Goal: Communication & Community: Participate in discussion

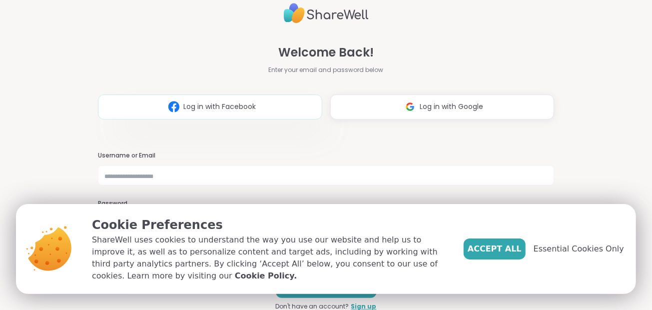
click at [222, 110] on span "Log in with Facebook" at bounding box center [219, 106] width 72 height 10
click at [498, 251] on span "Accept All" at bounding box center [495, 249] width 54 height 12
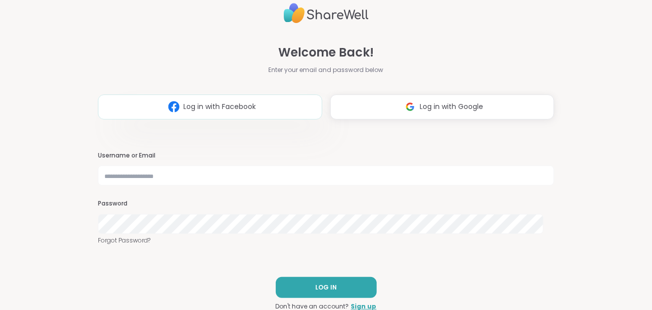
click at [241, 99] on button "Log in with Facebook" at bounding box center [210, 106] width 224 height 25
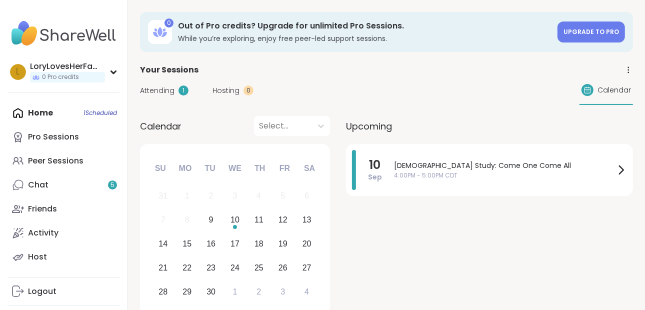
click at [42, 111] on div "Home 1 Scheduled Pro Sessions Peer Sessions Chat 5 Friends Activity Host" at bounding box center [63, 185] width 111 height 168
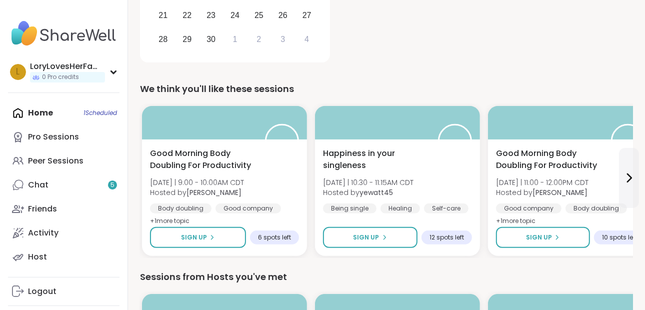
scroll to position [260, 0]
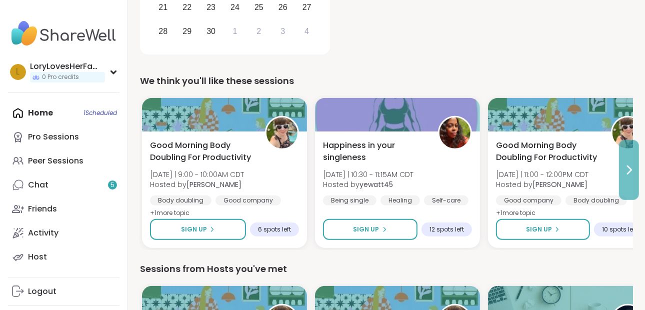
click at [633, 168] on icon at bounding box center [629, 170] width 12 height 12
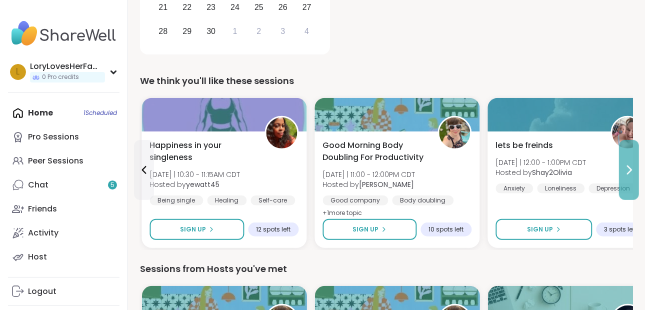
click at [633, 168] on icon at bounding box center [629, 170] width 12 height 12
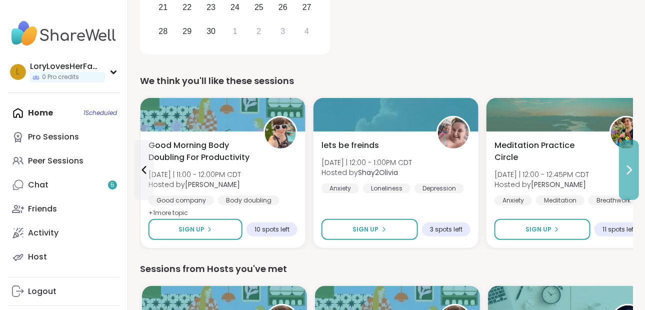
click at [633, 168] on icon at bounding box center [629, 170] width 12 height 12
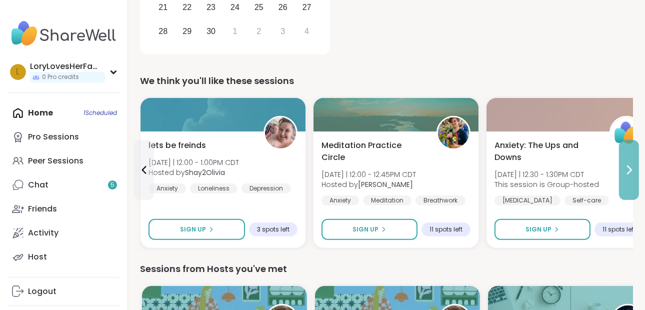
click at [633, 168] on icon at bounding box center [629, 170] width 12 height 12
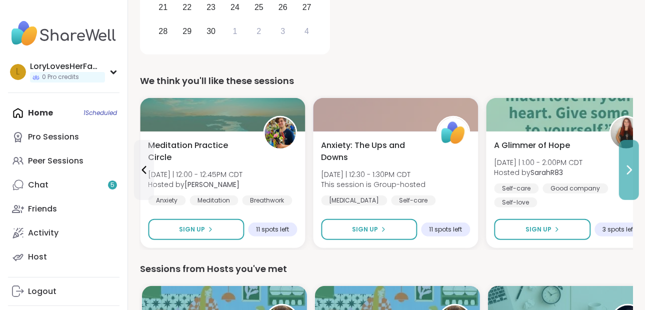
click at [633, 168] on icon at bounding box center [629, 170] width 12 height 12
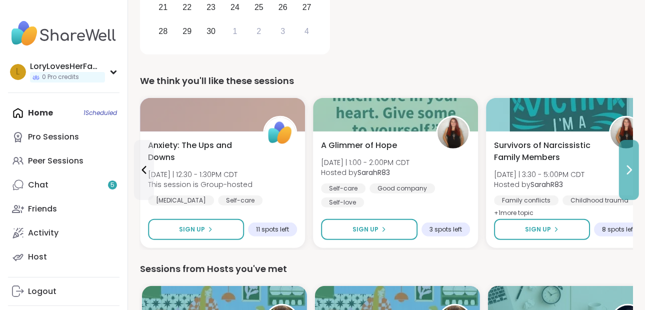
click at [633, 168] on icon at bounding box center [629, 170] width 12 height 12
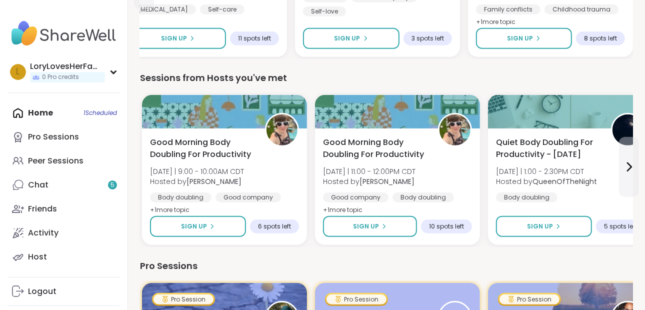
scroll to position [461, 0]
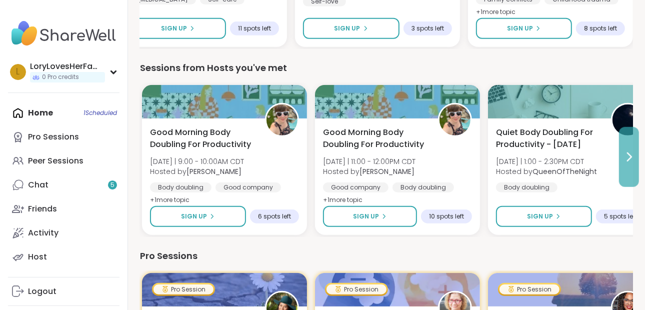
click at [628, 154] on icon at bounding box center [629, 157] width 12 height 12
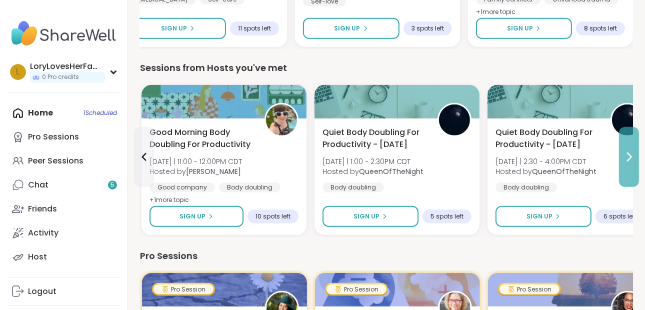
click at [628, 154] on icon at bounding box center [629, 157] width 12 height 12
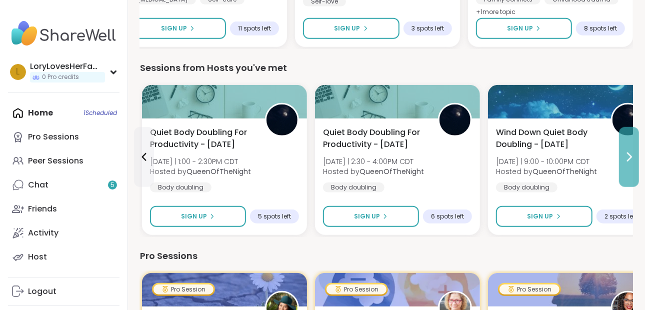
click at [628, 154] on icon at bounding box center [629, 157] width 12 height 12
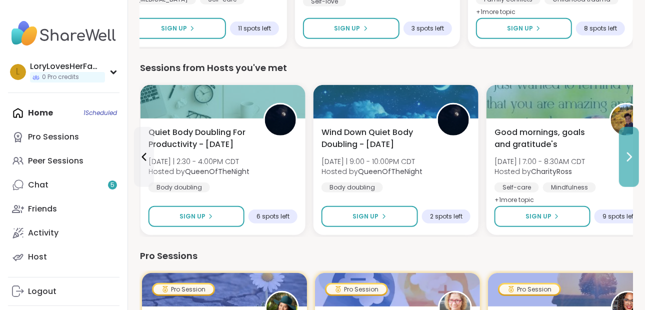
click at [628, 154] on icon at bounding box center [629, 157] width 12 height 12
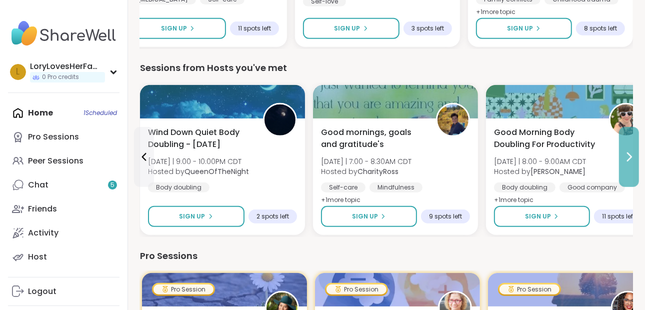
click at [628, 154] on icon at bounding box center [629, 157] width 12 height 12
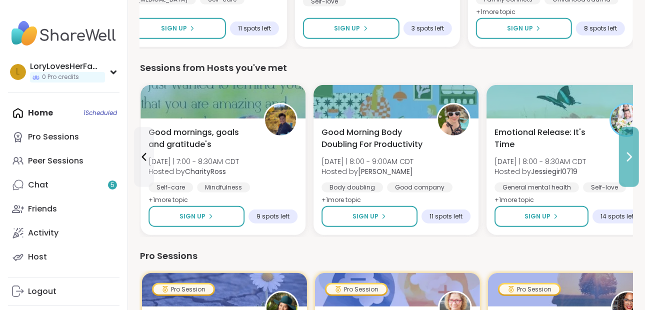
click at [628, 154] on icon at bounding box center [629, 157] width 12 height 12
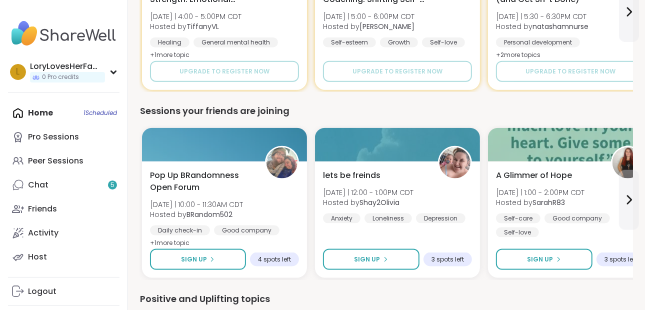
scroll to position [802, 0]
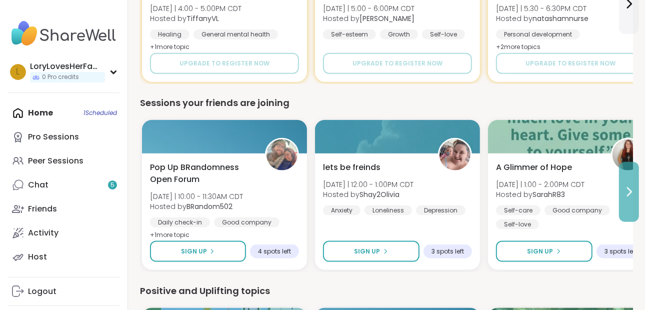
click at [627, 171] on button at bounding box center [629, 192] width 20 height 60
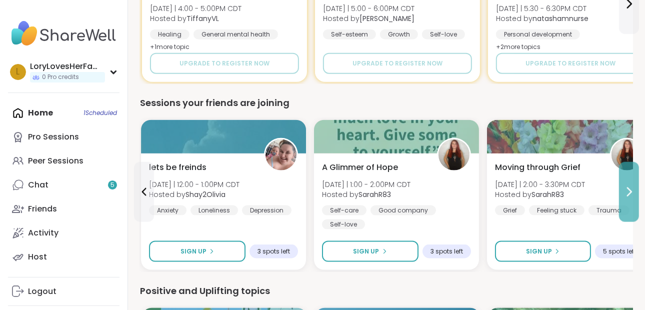
click at [627, 171] on button at bounding box center [629, 192] width 20 height 60
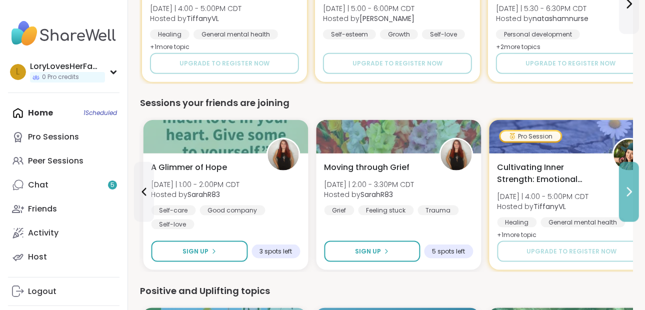
click at [627, 171] on button at bounding box center [629, 192] width 20 height 60
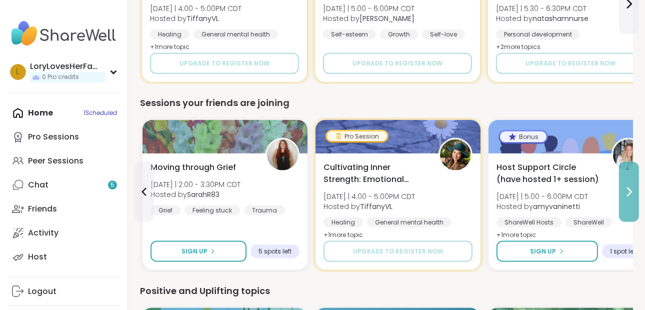
click at [627, 171] on button at bounding box center [629, 192] width 20 height 60
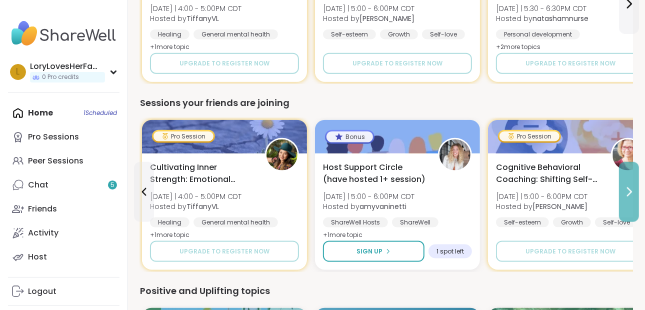
click at [627, 171] on button at bounding box center [629, 192] width 20 height 60
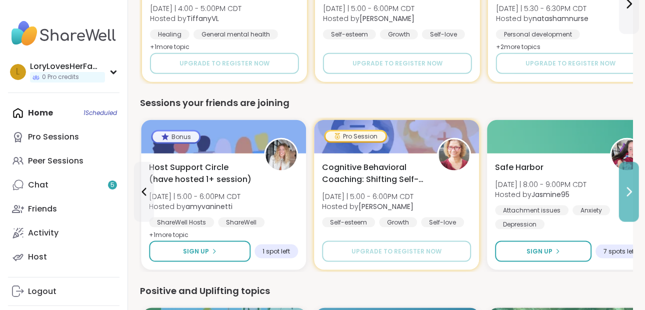
click at [627, 171] on button at bounding box center [629, 192] width 20 height 60
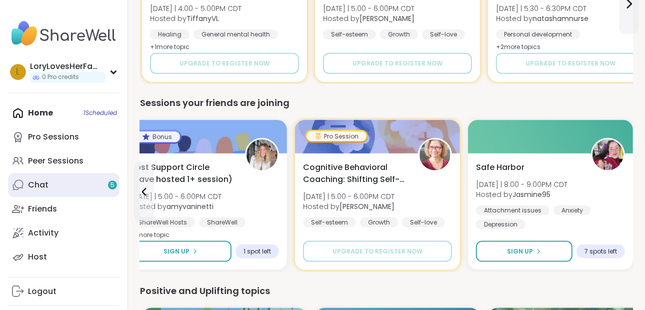
click at [42, 182] on div "Chat 5" at bounding box center [38, 184] width 20 height 11
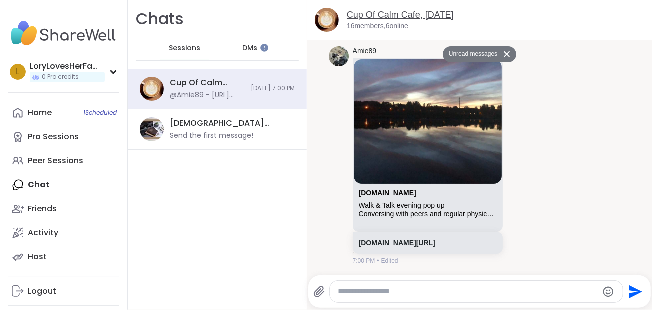
click at [416, 14] on link "Cup Of Calm Cafe, Sep 08" at bounding box center [400, 15] width 107 height 10
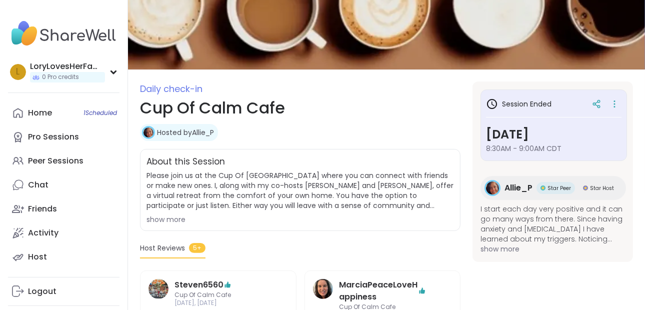
scroll to position [59, 0]
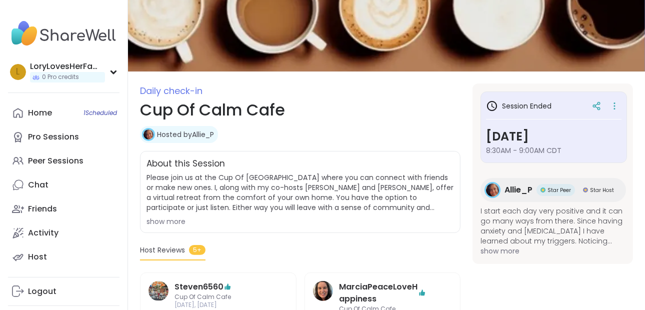
click at [200, 132] on link "Hosted by Allie_P" at bounding box center [185, 134] width 57 height 10
click at [43, 107] on div "Home 1 Scheduled" at bounding box center [40, 112] width 24 height 11
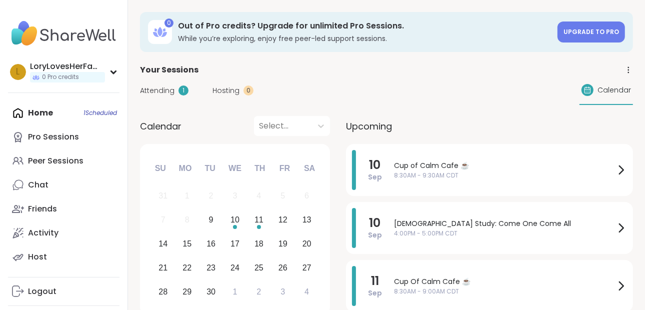
click at [629, 126] on div "Upcoming" at bounding box center [489, 126] width 287 height 20
click at [174, 91] on div "Attending 1" at bounding box center [164, 90] width 48 height 10
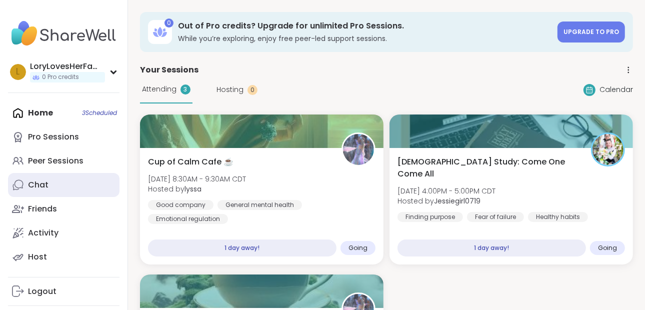
click at [32, 187] on div "Chat" at bounding box center [38, 184] width 20 height 11
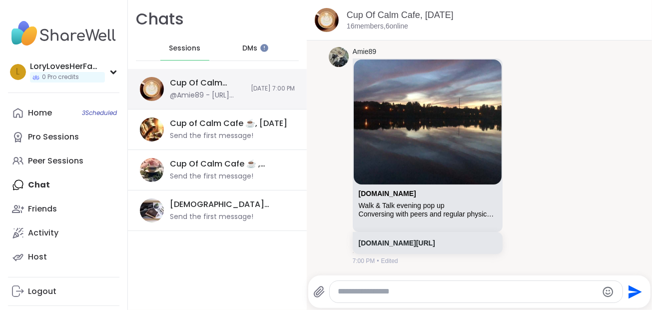
click at [198, 94] on div "@Amie89 - https://sharewellnow.com/session/ec6af393-9612-4352-a5c3-c6dfe7d69a5b" at bounding box center [207, 95] width 75 height 10
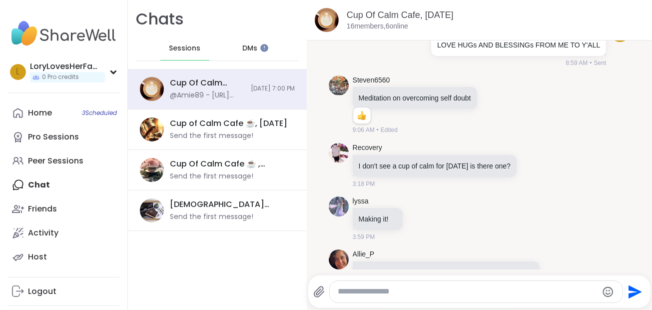
scroll to position [3590, 0]
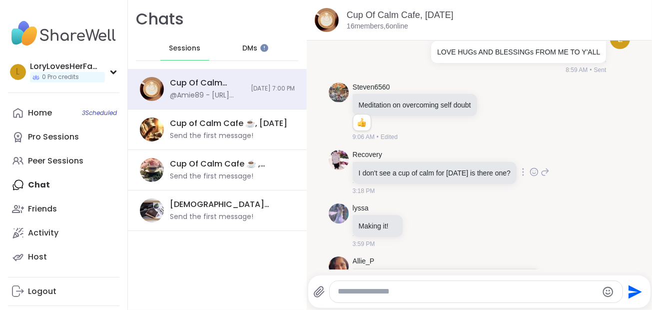
click at [550, 178] on icon at bounding box center [545, 172] width 9 height 12
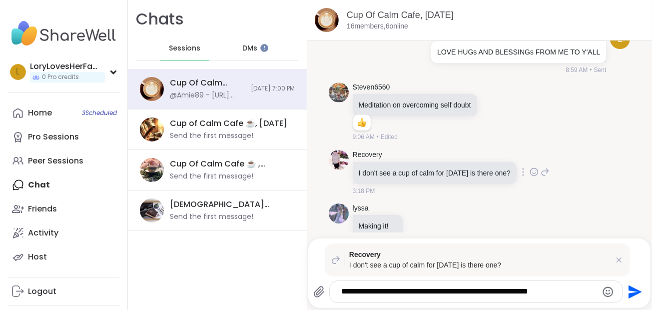
type textarea "**********"
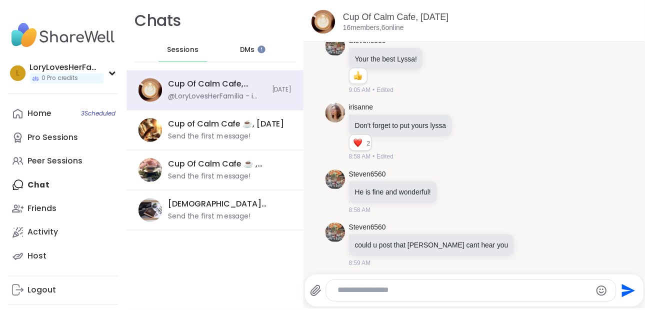
scroll to position [3261, 0]
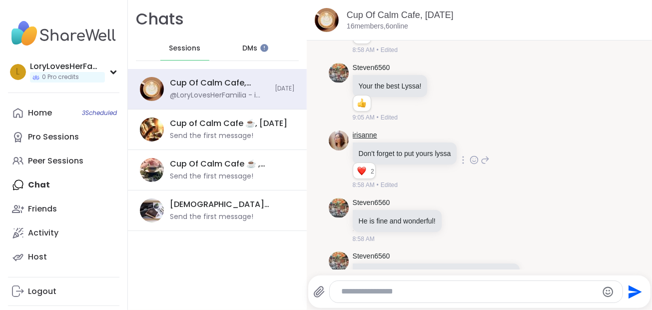
click at [369, 140] on link "irisanne" at bounding box center [365, 135] width 24 height 10
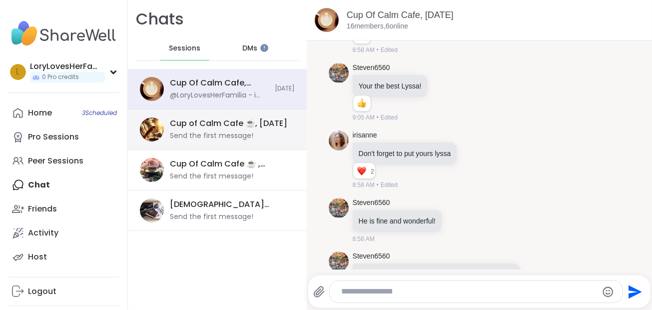
click at [225, 124] on div "Cup of Calm Cafe ☕️, Sep 10" at bounding box center [228, 123] width 117 height 11
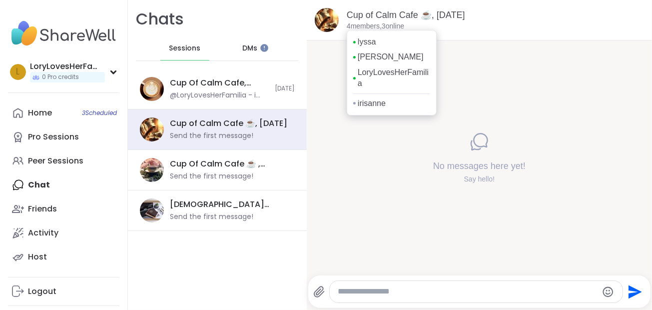
click at [389, 26] on p "4 members, 3 online" at bounding box center [375, 26] width 57 height 10
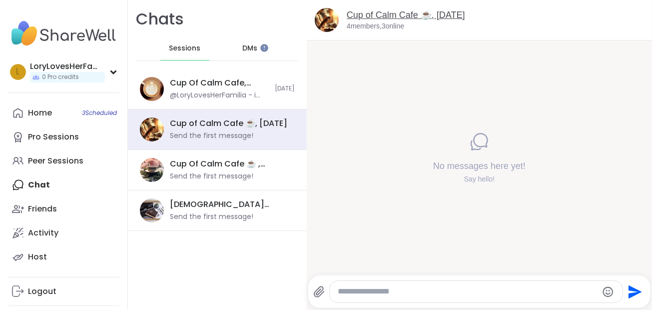
click at [366, 13] on link "Cup of Calm Cafe ☕️, Sep 10" at bounding box center [406, 15] width 118 height 10
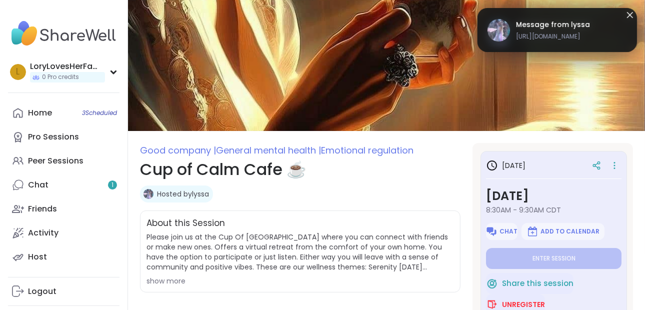
type textarea "*"
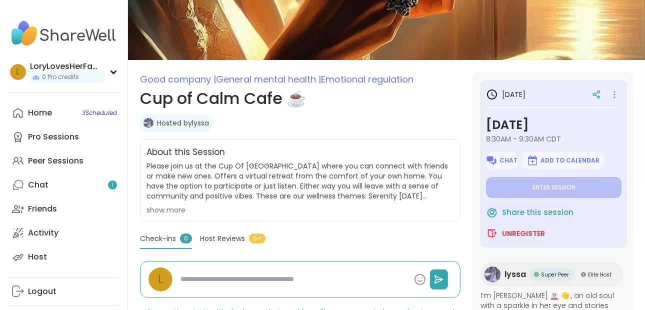
scroll to position [111, 0]
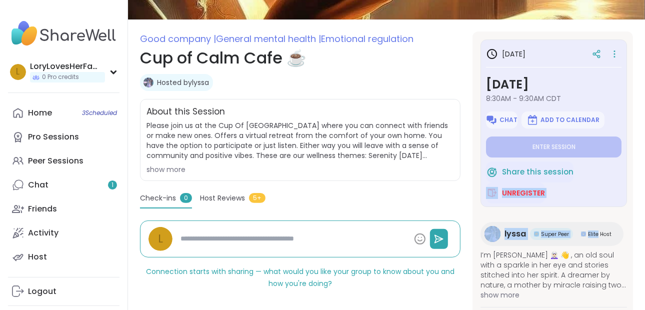
drag, startPoint x: 638, startPoint y: 194, endPoint x: 637, endPoint y: 225, distance: 31.0
click at [637, 225] on section "Good company | General mental health | Emotional regulation Cup of Calm Cafe ☕️…" at bounding box center [386, 178] width 517 height 295
drag, startPoint x: 637, startPoint y: 225, endPoint x: 518, endPoint y: 190, distance: 124.1
click at [518, 190] on span "Unregister" at bounding box center [523, 193] width 43 height 10
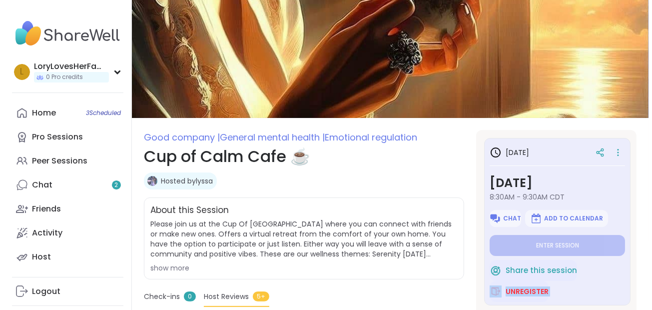
scroll to position [0, 0]
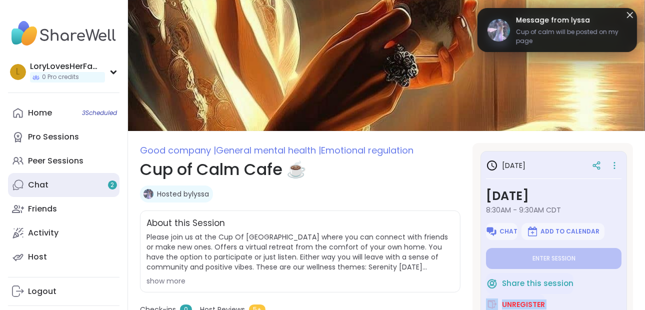
click at [31, 186] on div "Chat 2" at bounding box center [38, 184] width 20 height 11
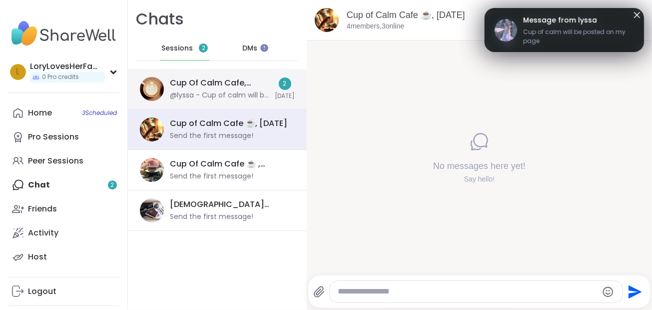
click at [188, 90] on div "@lyssa - Cup of calm will be posted on my page" at bounding box center [219, 95] width 99 height 10
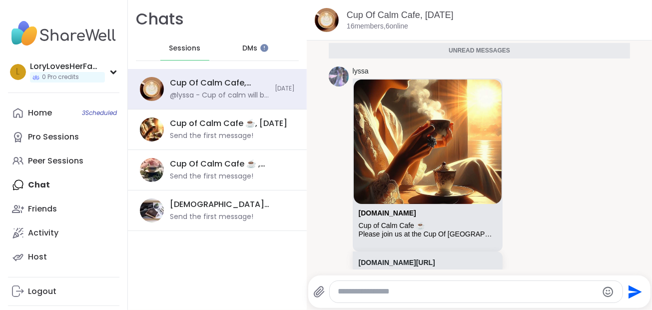
scroll to position [4467, 0]
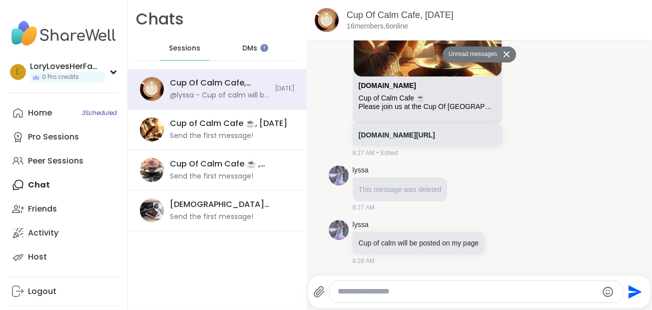
click at [459, 293] on textarea "Type your message" at bounding box center [468, 291] width 260 height 10
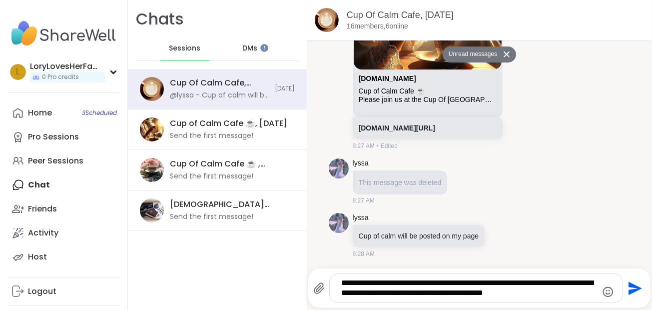
type textarea "**********"
click at [626, 288] on icon "Send" at bounding box center [634, 288] width 16 height 16
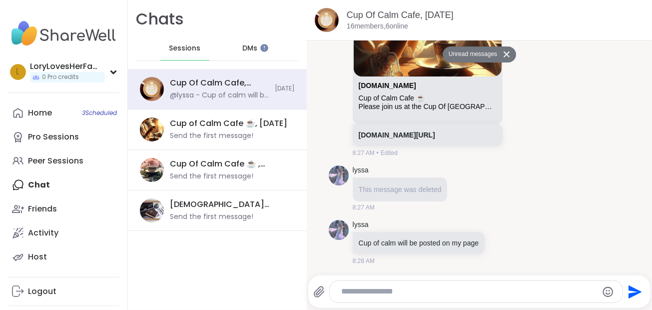
scroll to position [4517, 0]
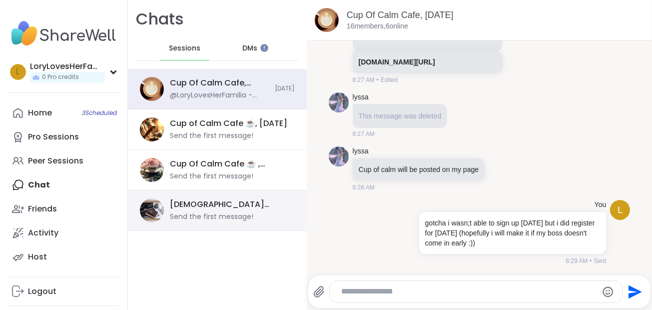
click at [234, 219] on div "Send the first message!" at bounding box center [211, 217] width 83 height 10
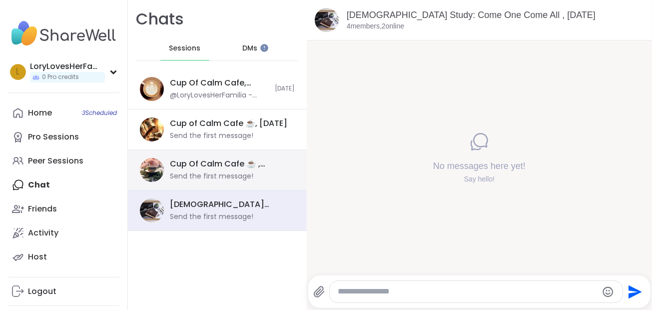
click at [222, 170] on div "Cup Of Calm Cafe ☕️ , Sep 11 Send the first message!" at bounding box center [229, 169] width 119 height 23
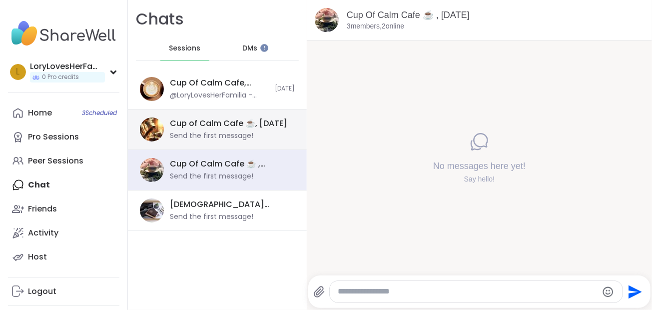
click at [235, 127] on div "Cup of Calm Cafe ☕️, Sep 10" at bounding box center [228, 123] width 117 height 11
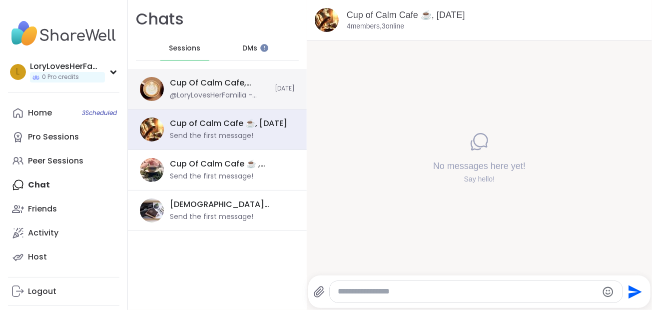
click at [234, 88] on div "Cup Of Calm Cafe, Sep 08 @LoryLovesHerFamilia - gotcha i wasn;t able to sign up…" at bounding box center [219, 88] width 99 height 23
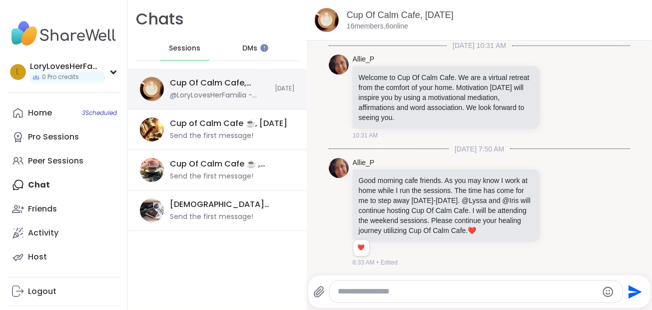
scroll to position [4507, 0]
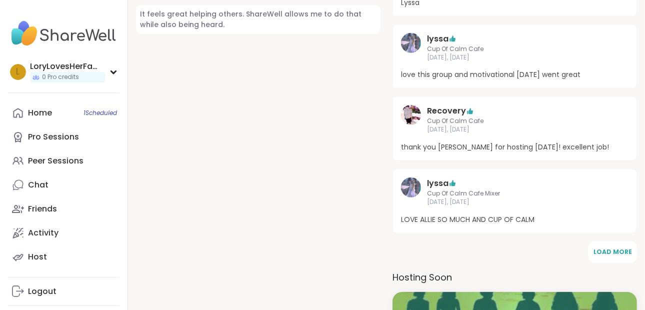
scroll to position [479, 0]
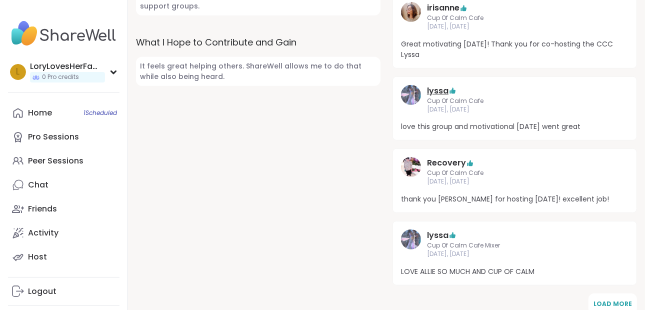
click at [441, 87] on link "lyssa" at bounding box center [437, 91] width 21 height 12
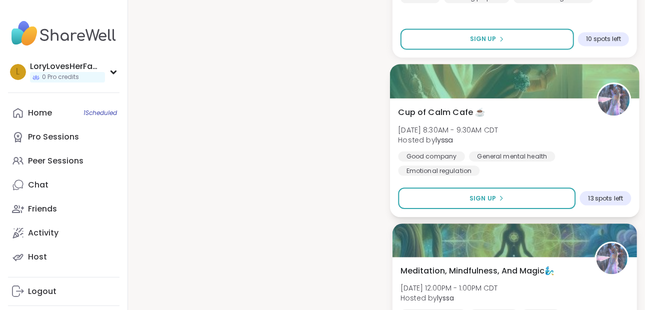
scroll to position [1521, 0]
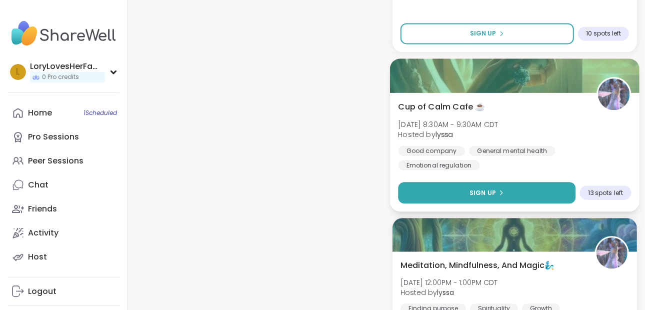
click at [498, 189] on icon at bounding box center [501, 192] width 6 height 6
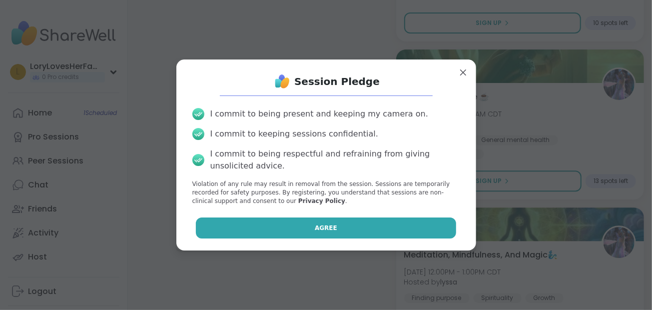
click at [317, 222] on button "Agree" at bounding box center [326, 227] width 260 height 21
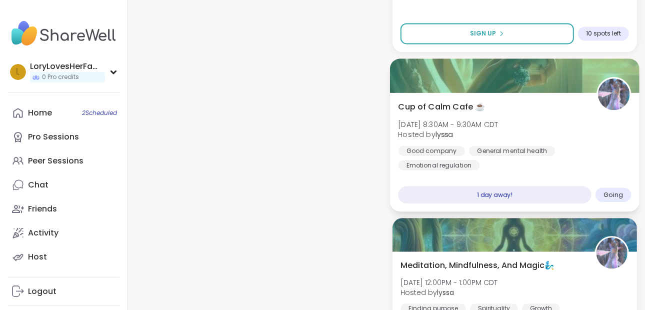
click at [537, 186] on div "1 day away!" at bounding box center [494, 194] width 193 height 17
click at [618, 190] on span "Going" at bounding box center [612, 194] width 19 height 8
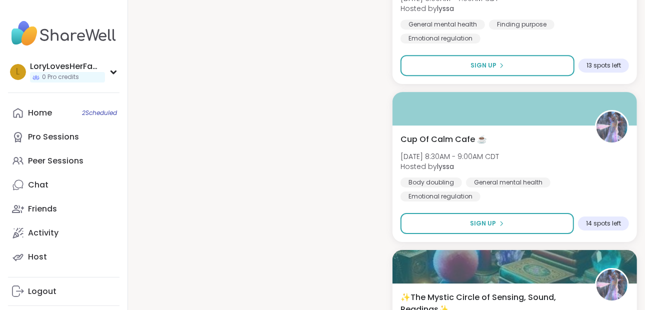
scroll to position [2138, 0]
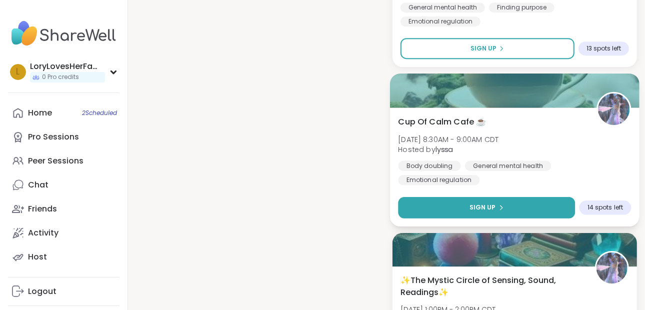
click at [533, 196] on button "Sign Up" at bounding box center [486, 206] width 177 height 21
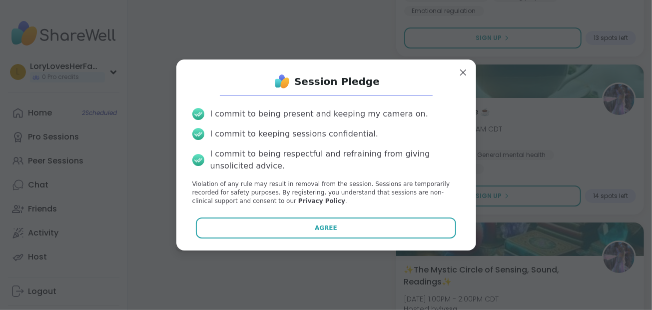
click at [368, 243] on div "Session Pledge I commit to being present and keeping my camera on. I commit to …" at bounding box center [326, 154] width 300 height 190
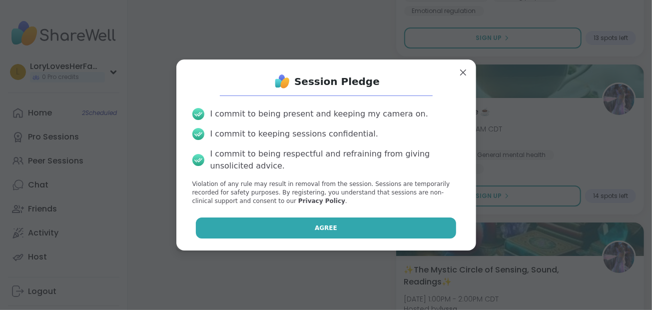
click at [366, 232] on button "Agree" at bounding box center [326, 227] width 260 height 21
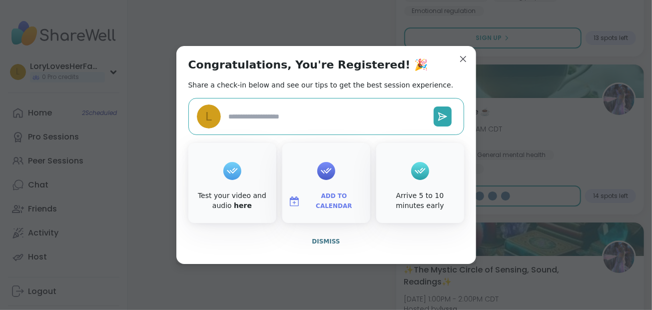
type textarea "*"
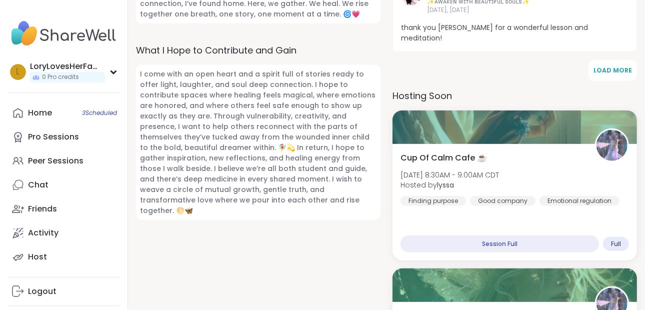
scroll to position [770, 0]
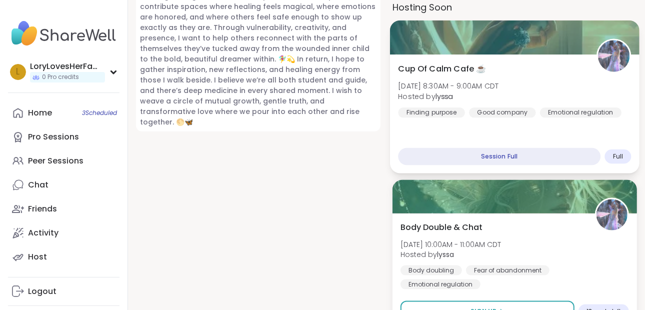
click at [517, 148] on div "Session Full" at bounding box center [499, 156] width 202 height 17
click at [505, 148] on div "Session Full" at bounding box center [499, 156] width 202 height 17
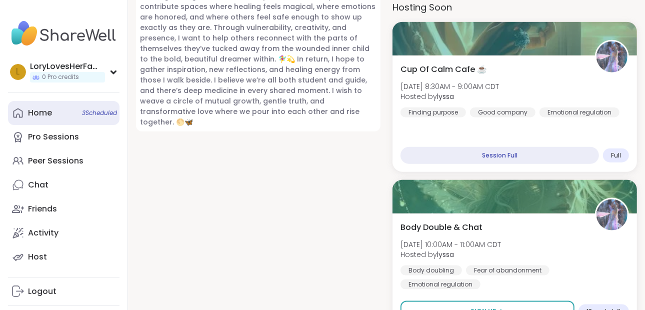
click at [46, 113] on div "Home 3 Scheduled" at bounding box center [40, 112] width 24 height 11
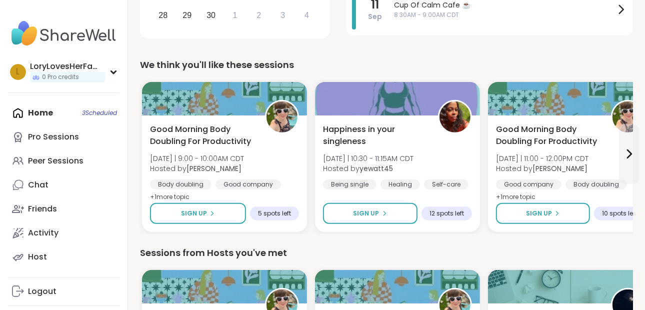
scroll to position [309, 0]
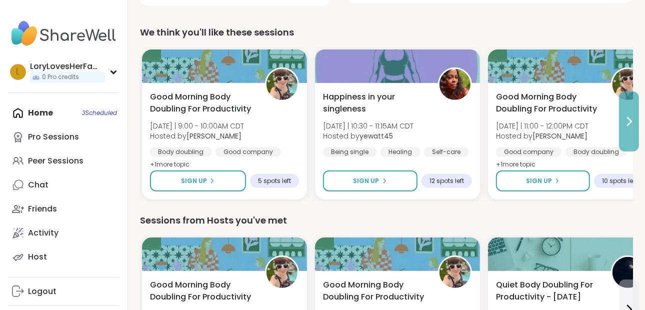
click at [633, 127] on button at bounding box center [629, 121] width 20 height 60
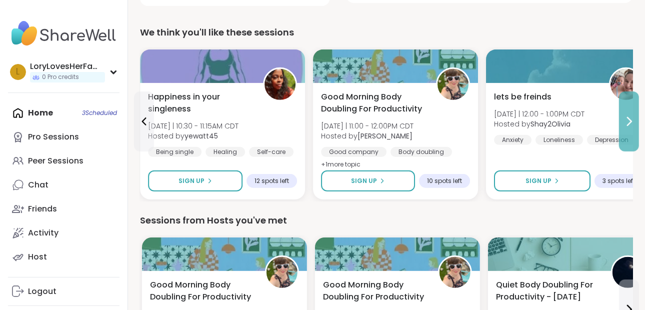
click at [633, 127] on button at bounding box center [629, 121] width 20 height 60
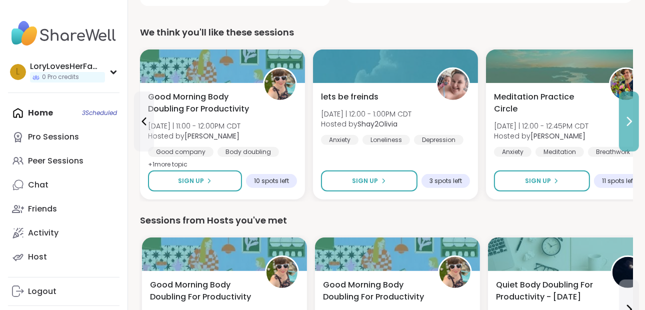
click at [633, 127] on button at bounding box center [629, 121] width 20 height 60
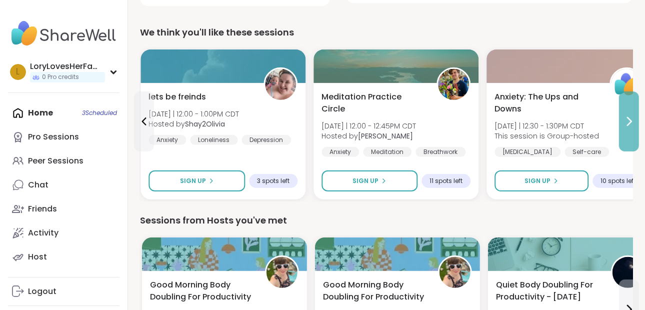
click at [633, 127] on button at bounding box center [629, 121] width 20 height 60
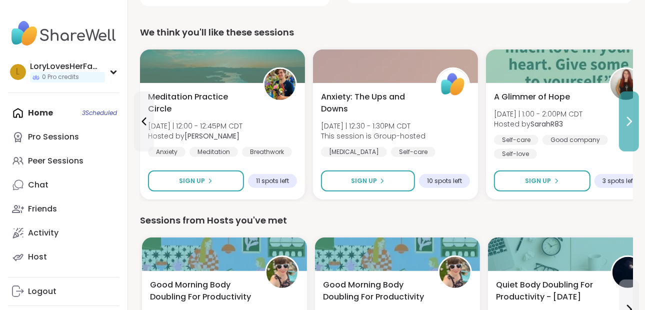
click at [633, 127] on button at bounding box center [629, 121] width 20 height 60
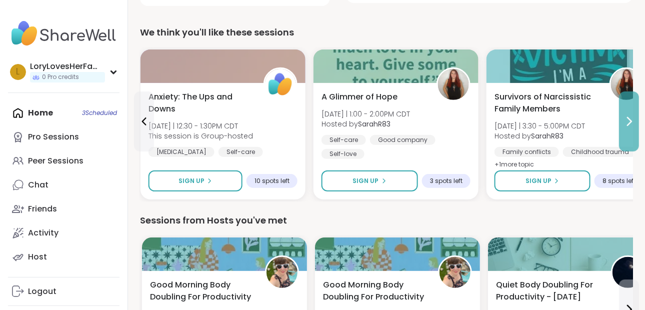
click at [633, 127] on button at bounding box center [629, 121] width 20 height 60
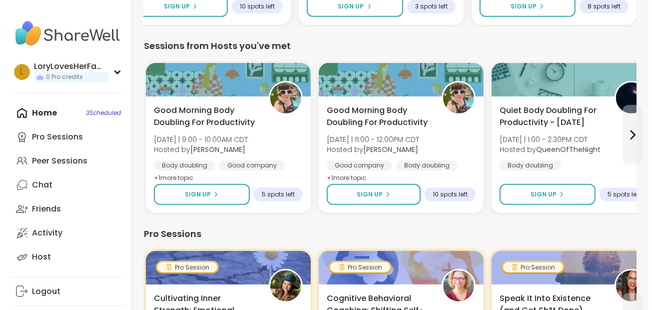
scroll to position [511, 0]
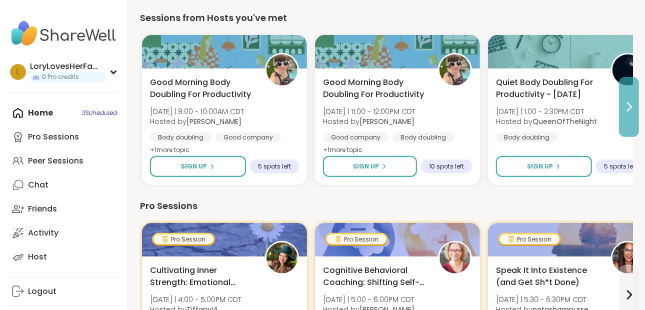
click at [630, 108] on icon at bounding box center [629, 107] width 12 height 12
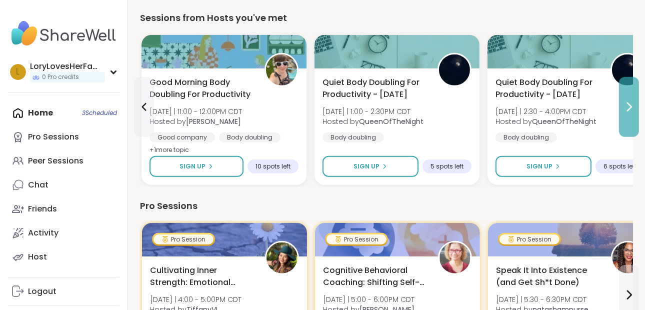
click at [630, 111] on icon at bounding box center [629, 107] width 12 height 12
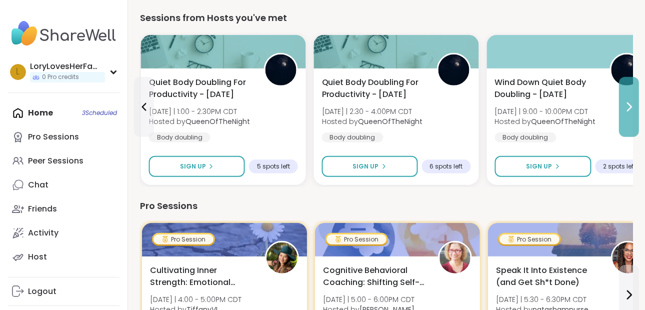
click at [630, 111] on icon at bounding box center [629, 107] width 12 height 12
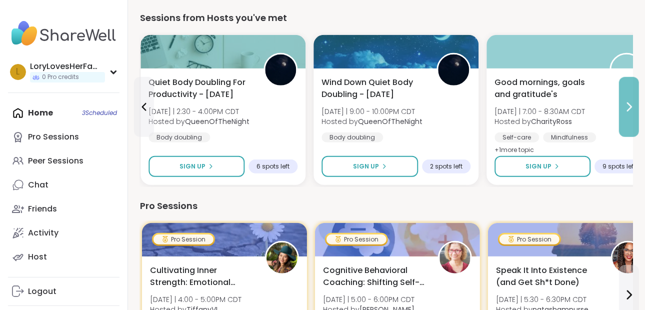
click at [630, 111] on icon at bounding box center [629, 107] width 12 height 12
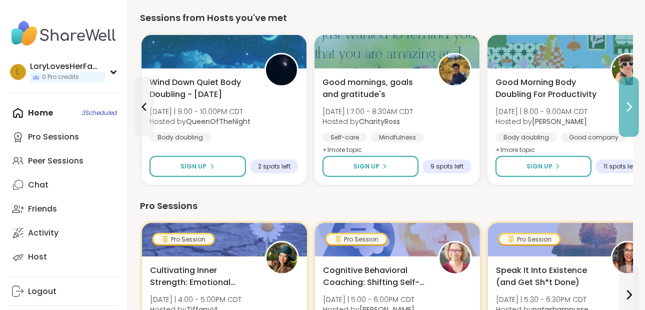
click at [630, 111] on icon at bounding box center [629, 107] width 12 height 12
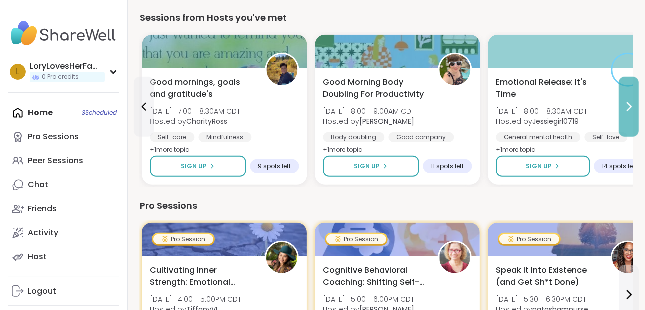
click at [630, 111] on icon at bounding box center [629, 107] width 12 height 12
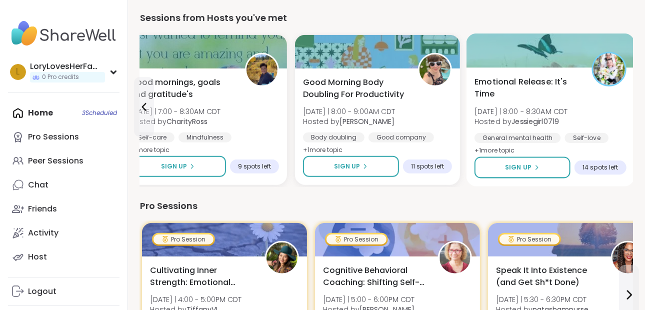
click at [537, 133] on div "General mental health" at bounding box center [517, 138] width 86 height 10
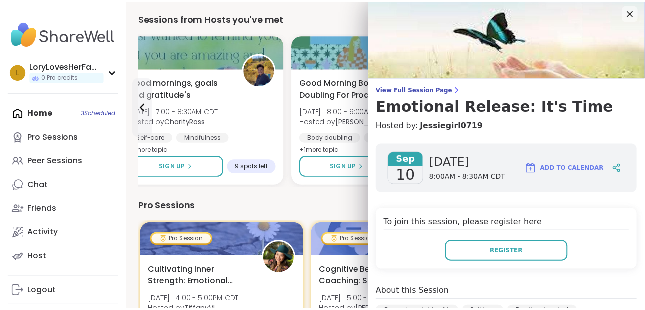
scroll to position [0, 0]
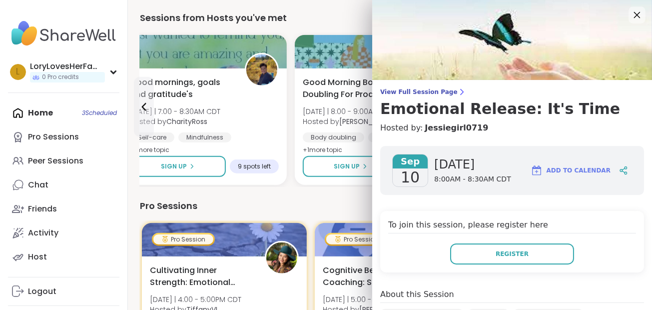
click at [631, 14] on icon at bounding box center [637, 14] width 12 height 12
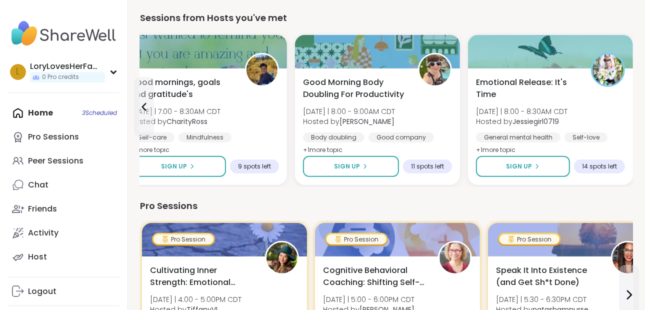
click at [34, 113] on div "Home 3 Scheduled Pro Sessions Peer Sessions Chat Friends Activity Host" at bounding box center [63, 185] width 111 height 168
drag, startPoint x: 51, startPoint y: 113, endPoint x: 72, endPoint y: 113, distance: 21.0
click at [51, 113] on div "Home 3 Scheduled Pro Sessions Peer Sessions Chat Friends Activity Host" at bounding box center [63, 185] width 111 height 168
click at [91, 113] on div "Home 3 Scheduled Pro Sessions Peer Sessions Chat Friends Activity Host" at bounding box center [63, 185] width 111 height 168
click at [41, 184] on div "Chat" at bounding box center [38, 184] width 20 height 11
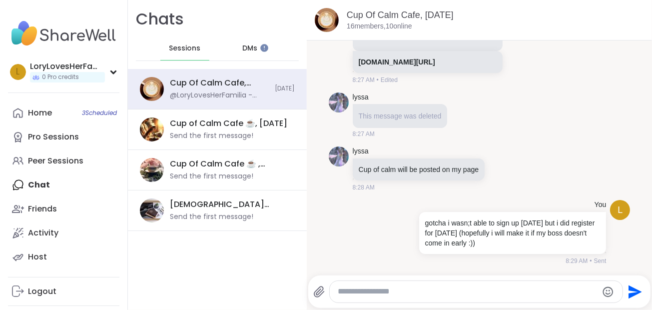
click at [75, 30] on img at bounding box center [63, 33] width 111 height 35
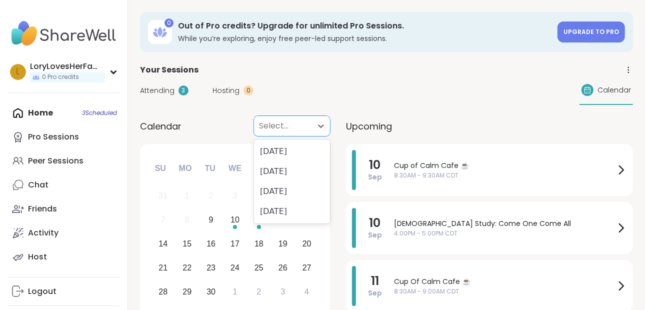
click at [290, 125] on div at bounding box center [283, 126] width 48 height 14
click at [309, 148] on div "September 2025" at bounding box center [292, 151] width 76 height 20
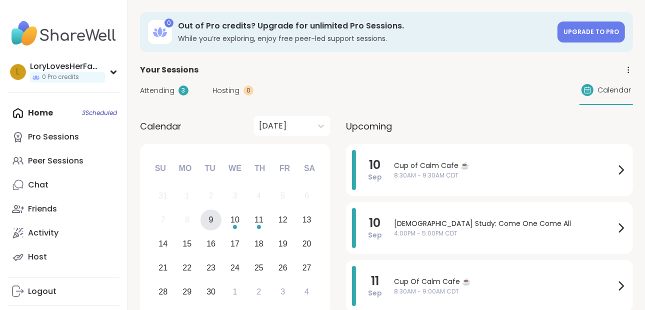
click at [209, 221] on div "9" at bounding box center [211, 219] width 4 height 13
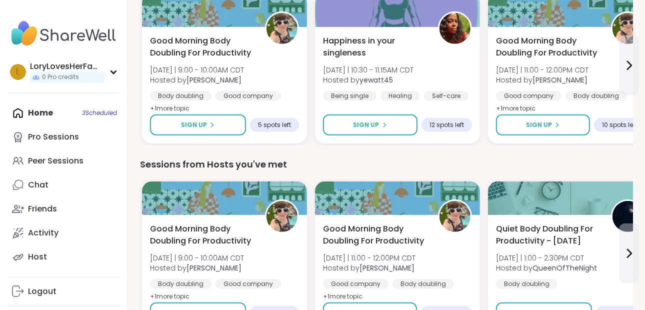
scroll to position [379, 0]
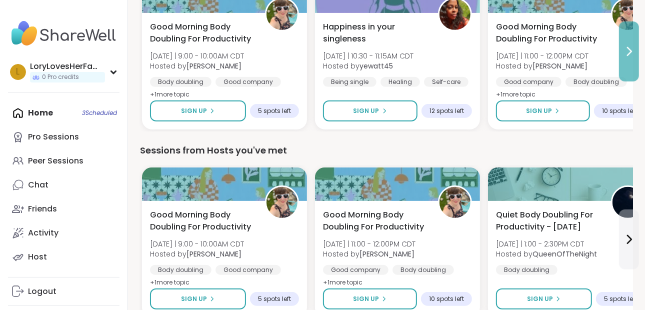
click at [631, 60] on button at bounding box center [629, 51] width 20 height 60
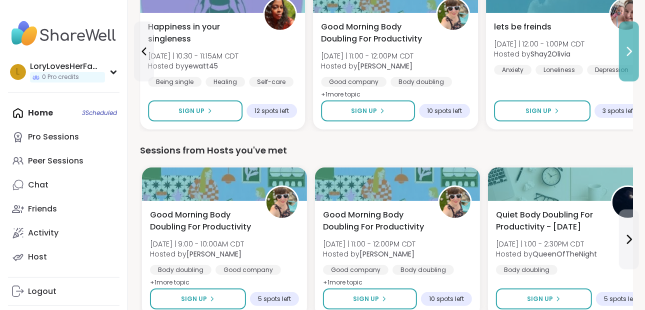
click at [631, 60] on button at bounding box center [629, 51] width 20 height 60
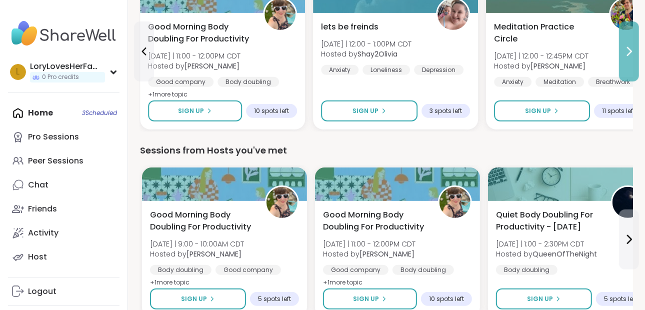
click at [631, 60] on button at bounding box center [629, 51] width 20 height 60
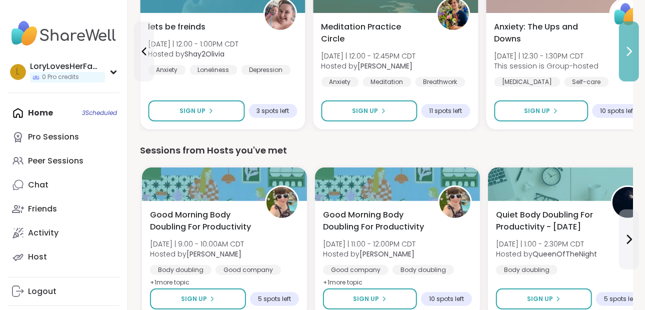
click at [631, 60] on button at bounding box center [629, 51] width 20 height 60
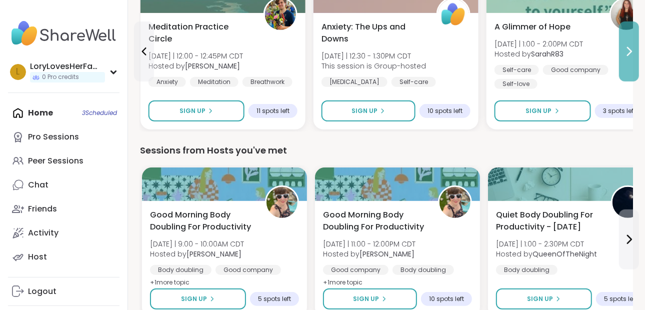
click at [631, 60] on button at bounding box center [629, 51] width 20 height 60
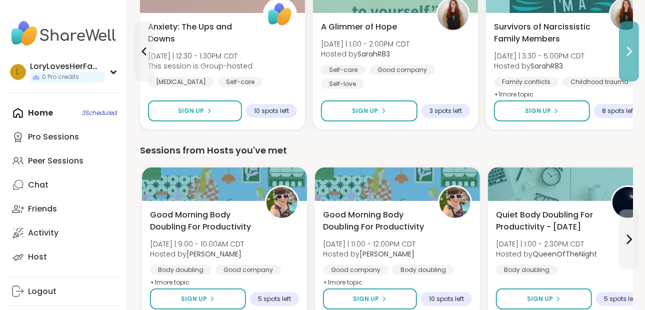
click at [631, 60] on button at bounding box center [629, 51] width 20 height 60
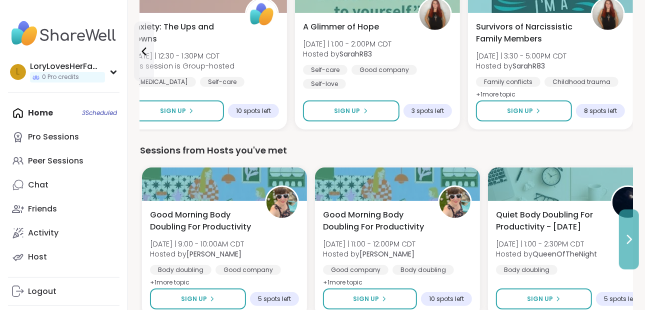
click at [628, 235] on icon at bounding box center [629, 239] width 4 height 8
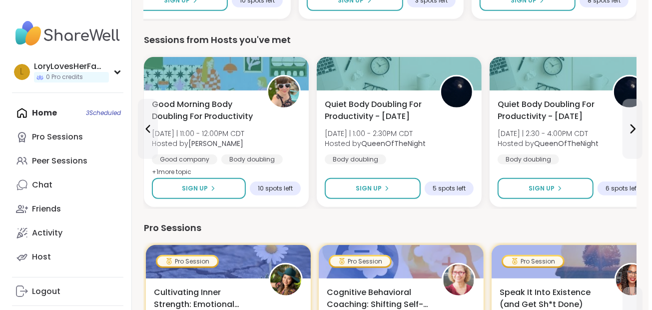
scroll to position [505, 0]
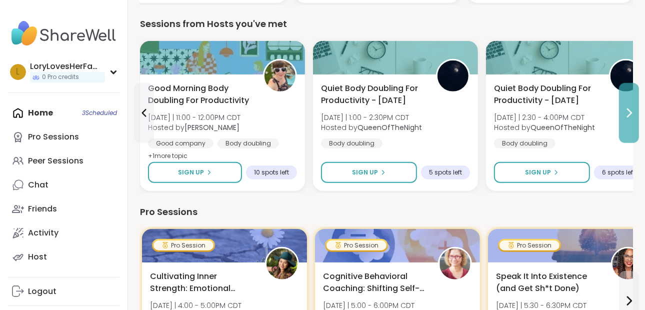
click at [629, 111] on icon at bounding box center [629, 113] width 12 height 12
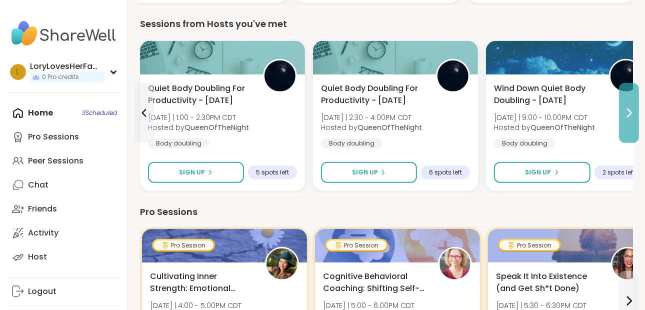
click at [629, 111] on icon at bounding box center [629, 113] width 12 height 12
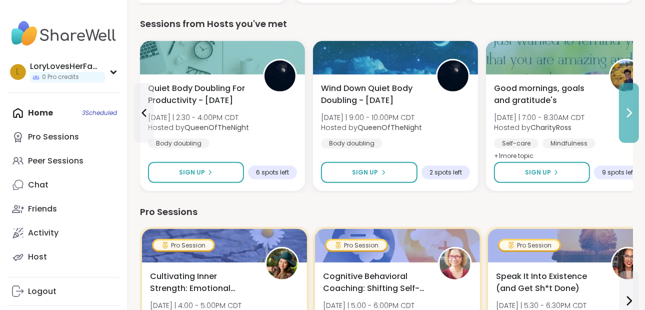
click at [629, 111] on icon at bounding box center [629, 113] width 12 height 12
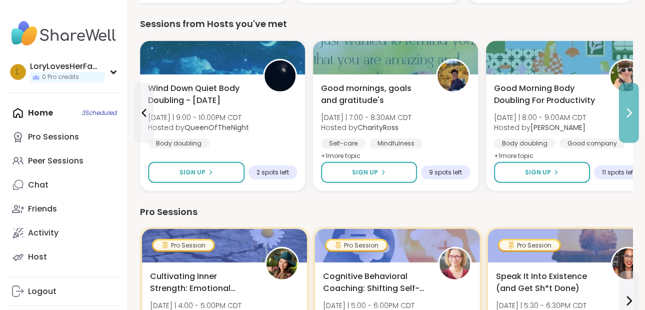
click at [629, 111] on icon at bounding box center [629, 113] width 12 height 12
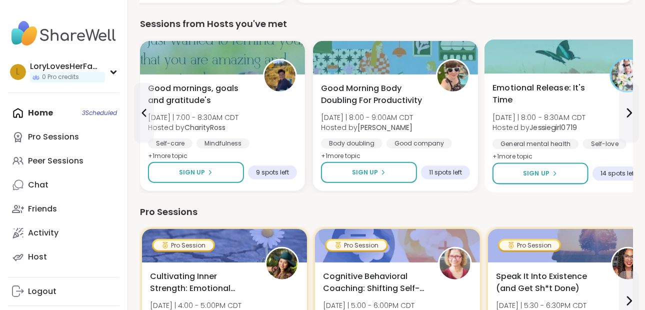
click at [540, 133] on div "Emotional Release: It's Time Wed 9/10 | 8:00 - 8:30AM CDT Hosted by Jessiegirl0…" at bounding box center [568, 122] width 152 height 81
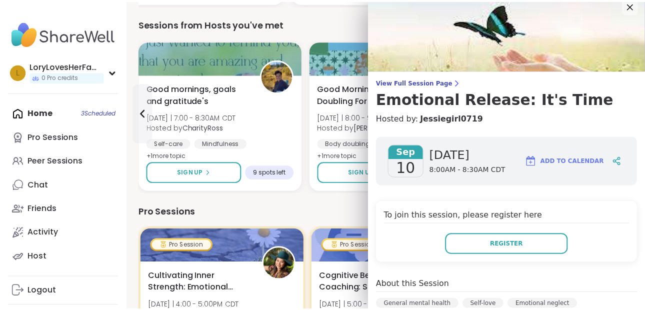
scroll to position [0, 0]
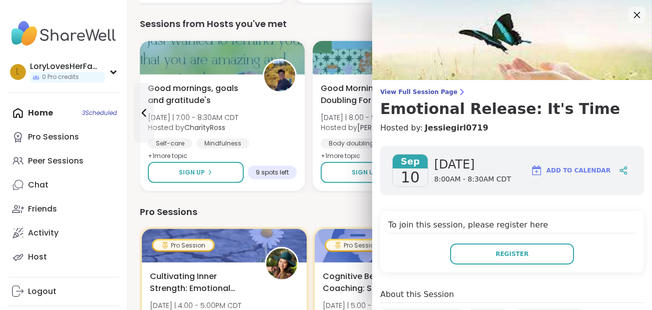
click at [631, 17] on icon at bounding box center [637, 14] width 12 height 12
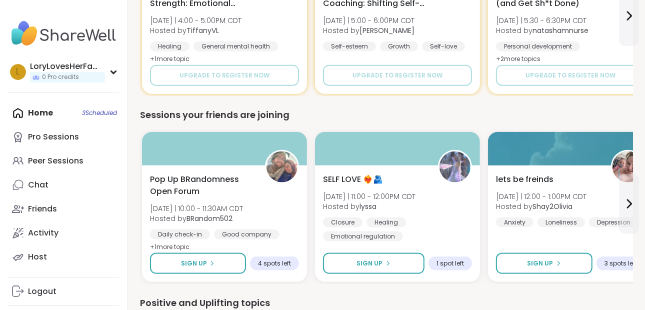
scroll to position [802, 0]
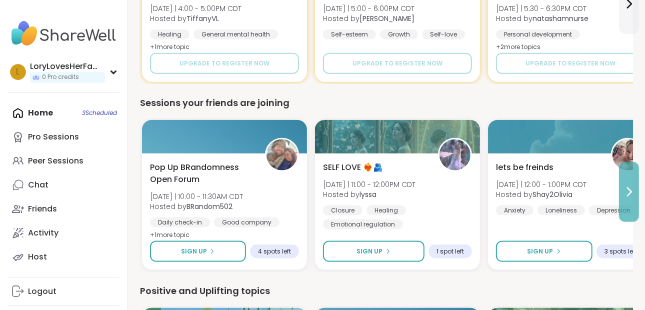
click at [629, 182] on button at bounding box center [629, 192] width 20 height 60
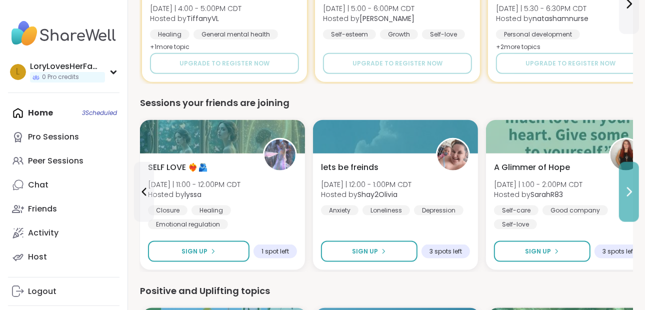
click at [629, 182] on button at bounding box center [629, 192] width 20 height 60
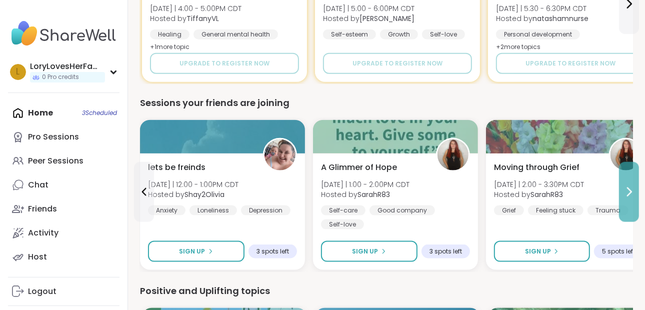
click at [629, 182] on button at bounding box center [629, 192] width 20 height 60
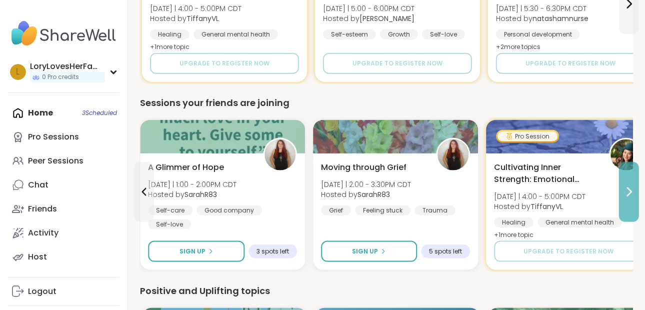
click at [629, 182] on button at bounding box center [629, 192] width 20 height 60
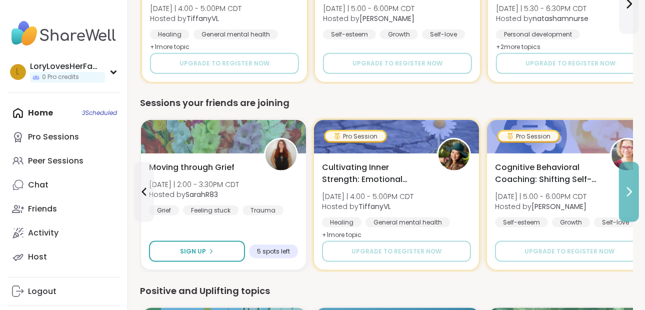
click at [629, 182] on button at bounding box center [629, 192] width 20 height 60
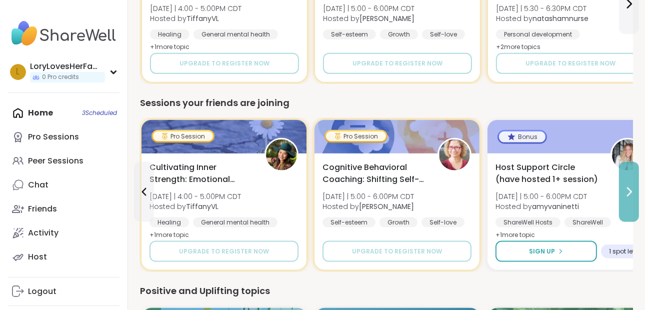
click at [629, 182] on button at bounding box center [629, 192] width 20 height 60
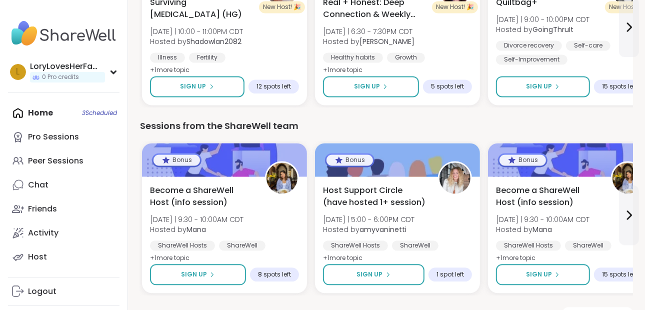
scroll to position [1370, 0]
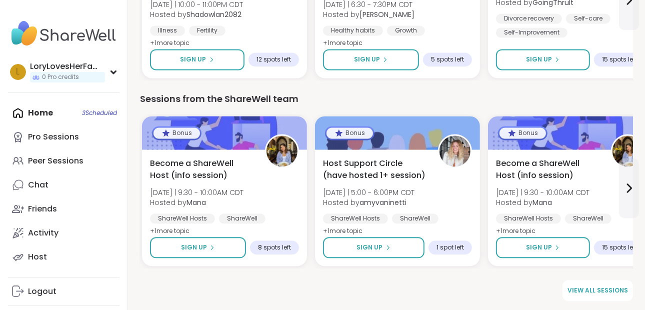
click at [33, 111] on div "Home 3 Scheduled Pro Sessions Peer Sessions Chat Friends Activity Host" at bounding box center [63, 185] width 111 height 168
click at [92, 110] on div "Home 3 Scheduled Pro Sessions Peer Sessions Chat Friends Activity Host" at bounding box center [63, 185] width 111 height 168
click at [39, 112] on div "Home 3 Scheduled Pro Sessions Peer Sessions Chat Friends Activity Host" at bounding box center [63, 185] width 111 height 168
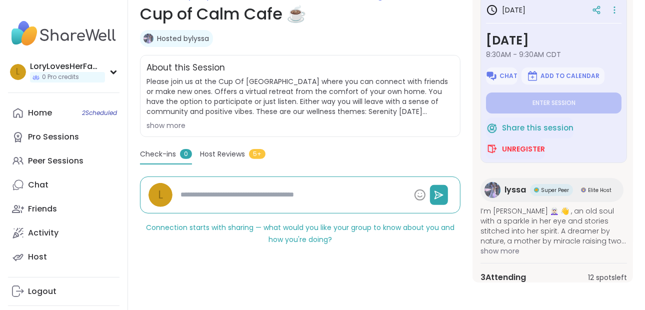
scroll to position [155, 0]
click at [516, 147] on span "Unregister" at bounding box center [523, 149] width 43 height 10
